Goal: Task Accomplishment & Management: Use online tool/utility

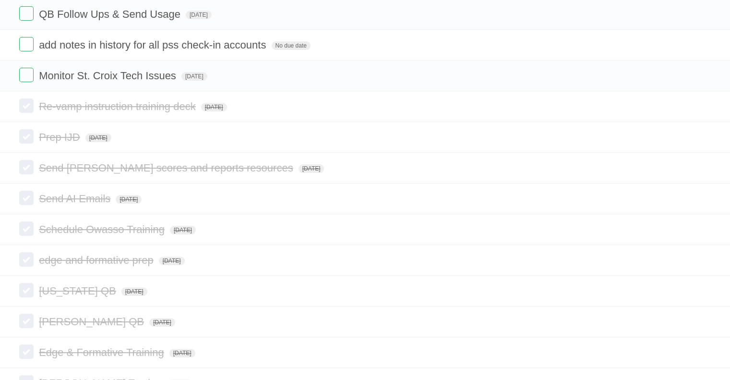
scroll to position [192, 0]
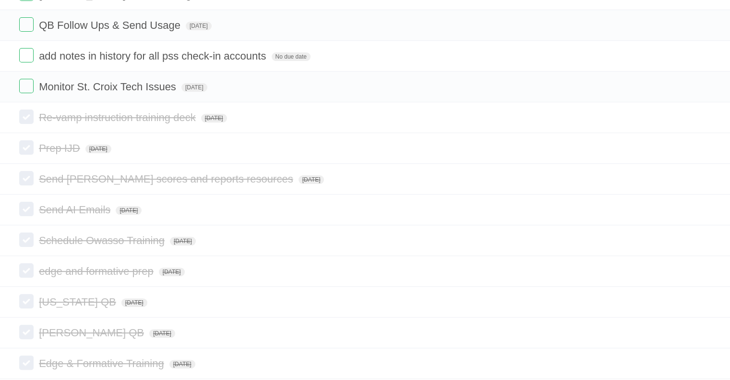
click at [704, 117] on icon at bounding box center [702, 117] width 13 height 16
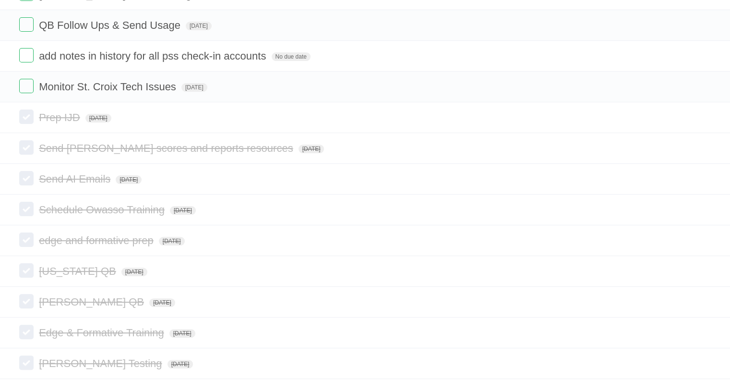
click at [702, 149] on icon at bounding box center [702, 148] width 13 height 16
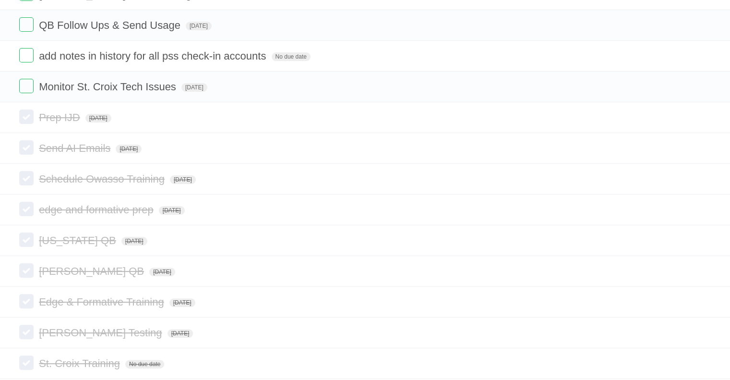
click at [704, 145] on icon at bounding box center [702, 148] width 13 height 16
click at [701, 176] on icon at bounding box center [702, 179] width 13 height 16
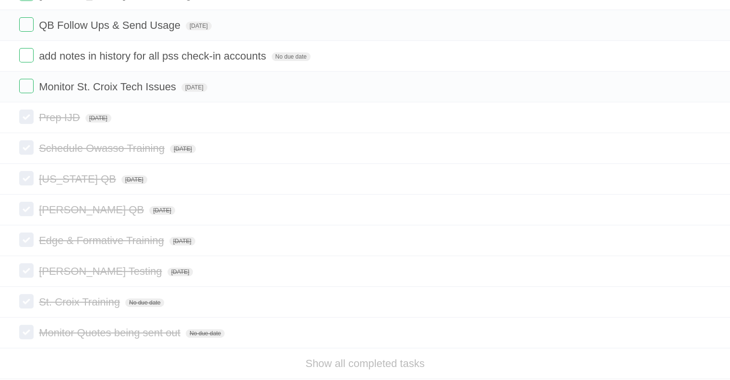
click at [703, 145] on icon at bounding box center [702, 148] width 13 height 16
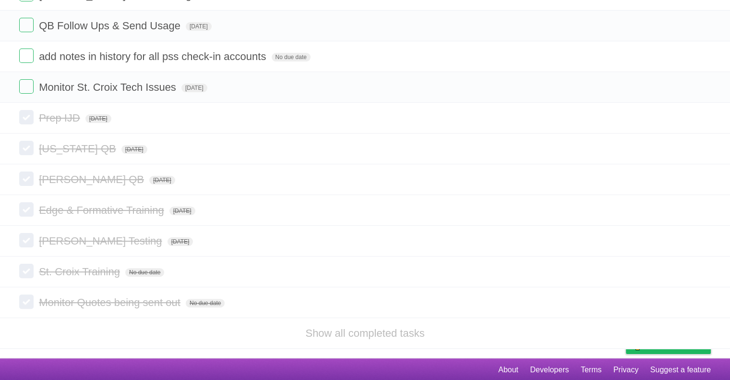
click at [701, 238] on icon at bounding box center [702, 241] width 13 height 16
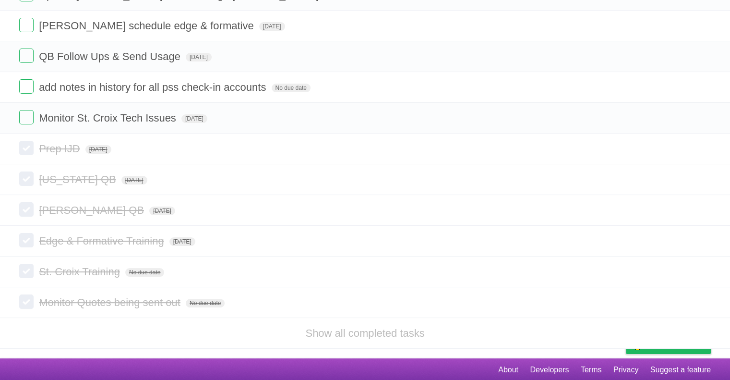
click at [699, 180] on icon at bounding box center [702, 179] width 13 height 16
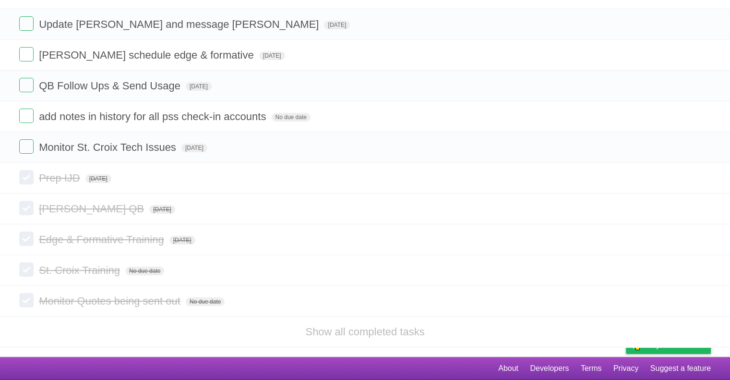
scroll to position [131, 0]
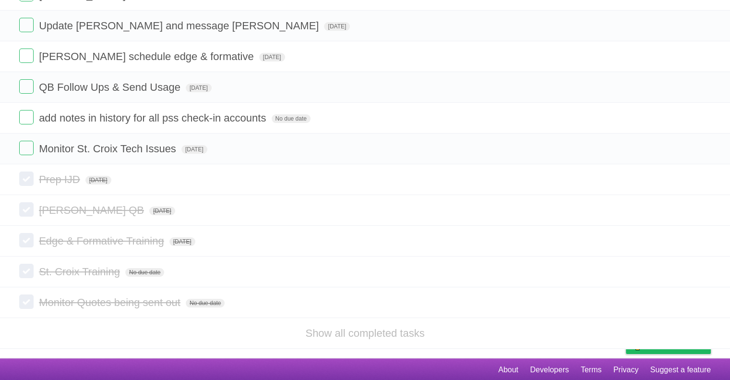
click at [700, 269] on icon at bounding box center [702, 272] width 13 height 16
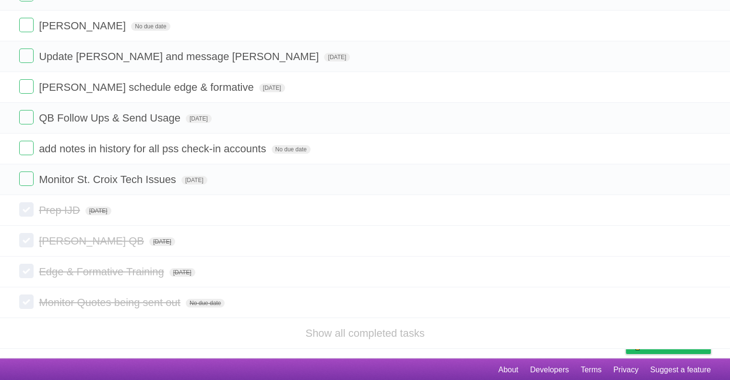
click at [703, 270] on icon at bounding box center [702, 272] width 13 height 16
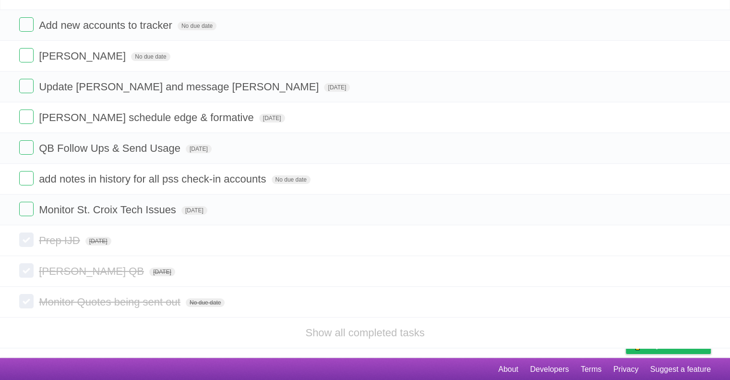
click at [700, 238] on icon at bounding box center [702, 240] width 13 height 16
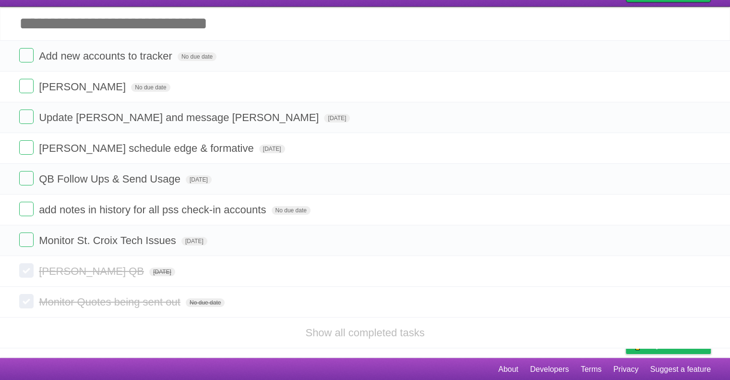
click at [704, 270] on icon at bounding box center [702, 271] width 13 height 16
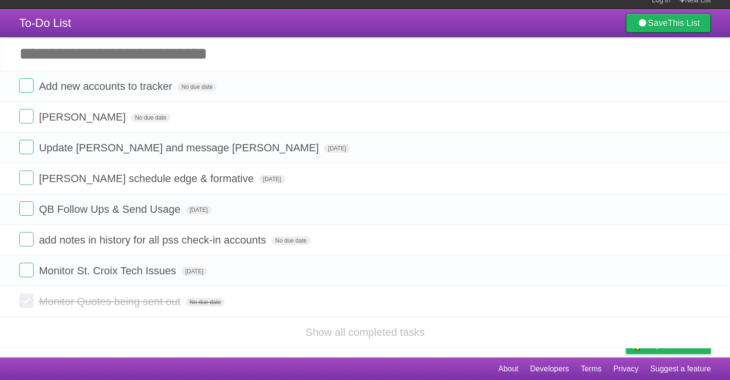
click at [705, 305] on icon at bounding box center [702, 301] width 13 height 16
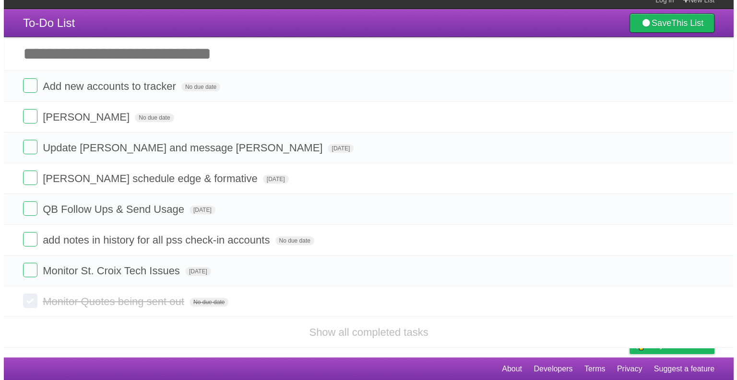
scroll to position [0, 0]
